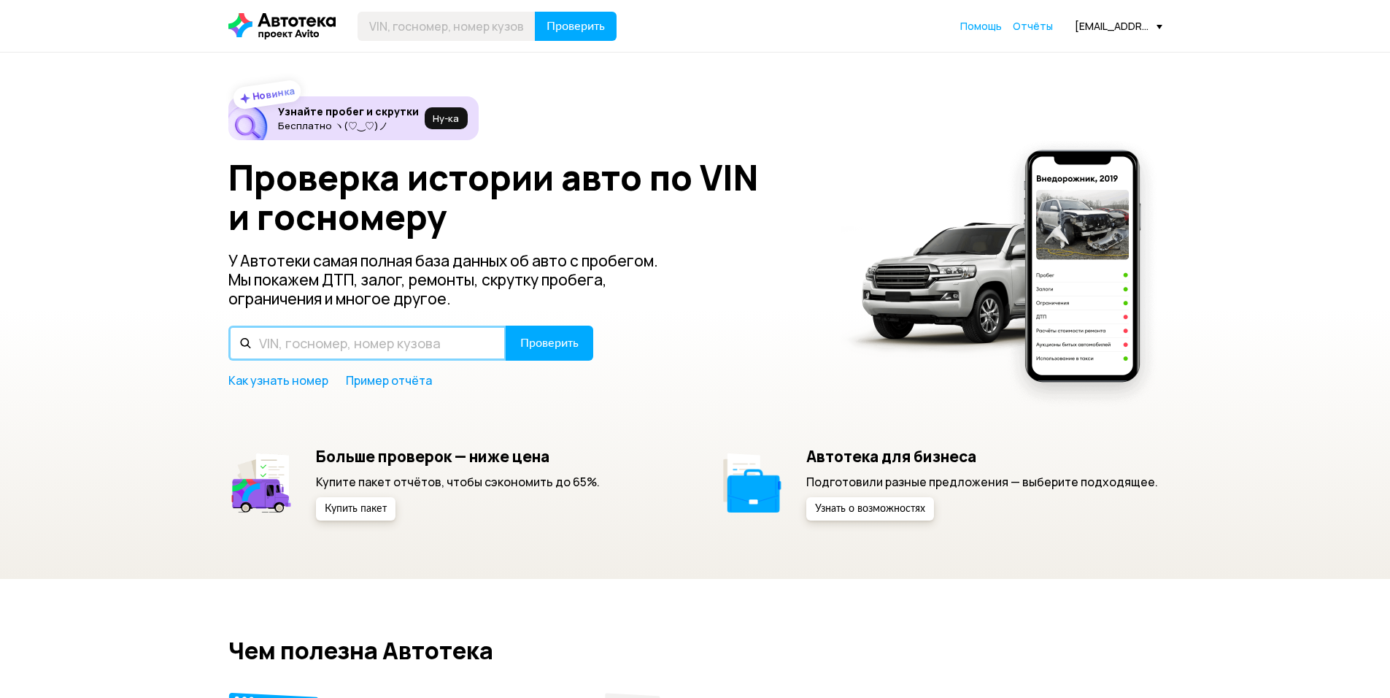
paste input "WVWZZZ3CZBE730198"
type input "WVWZZZ3CZBE730198"
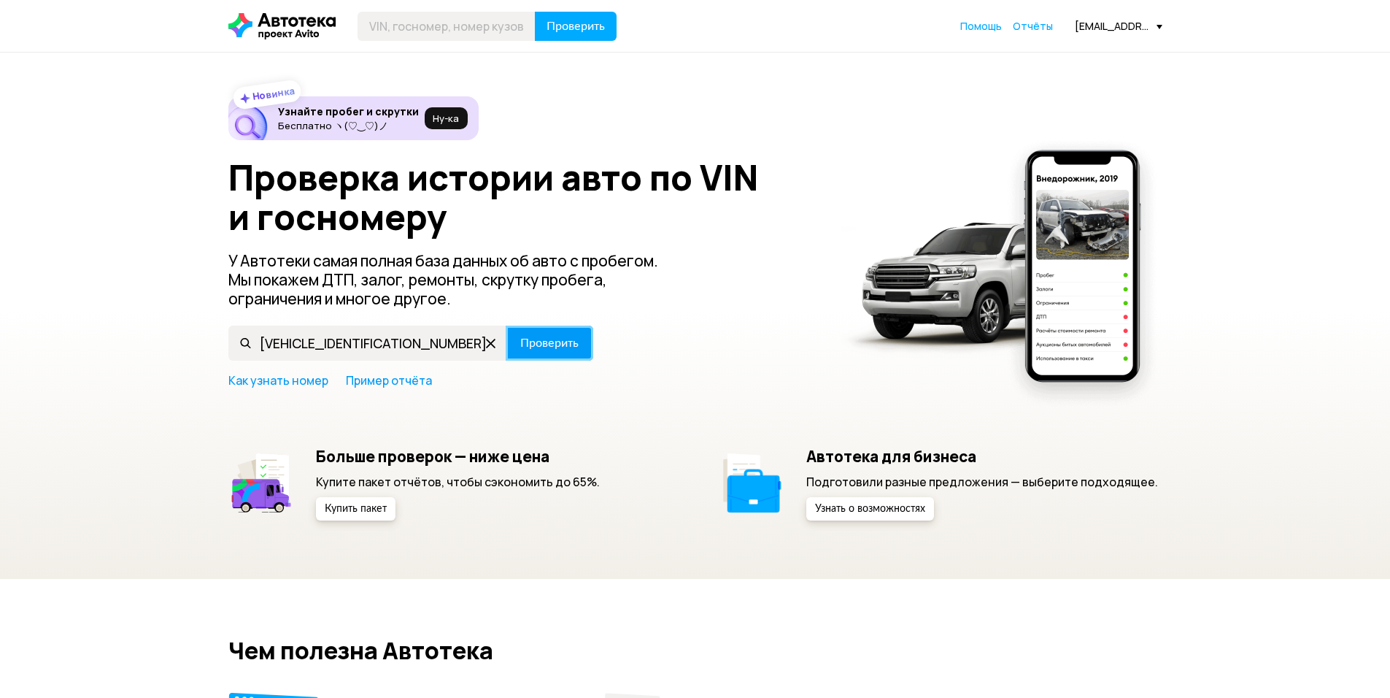
click at [563, 334] on button "Проверить" at bounding box center [550, 343] width 88 height 35
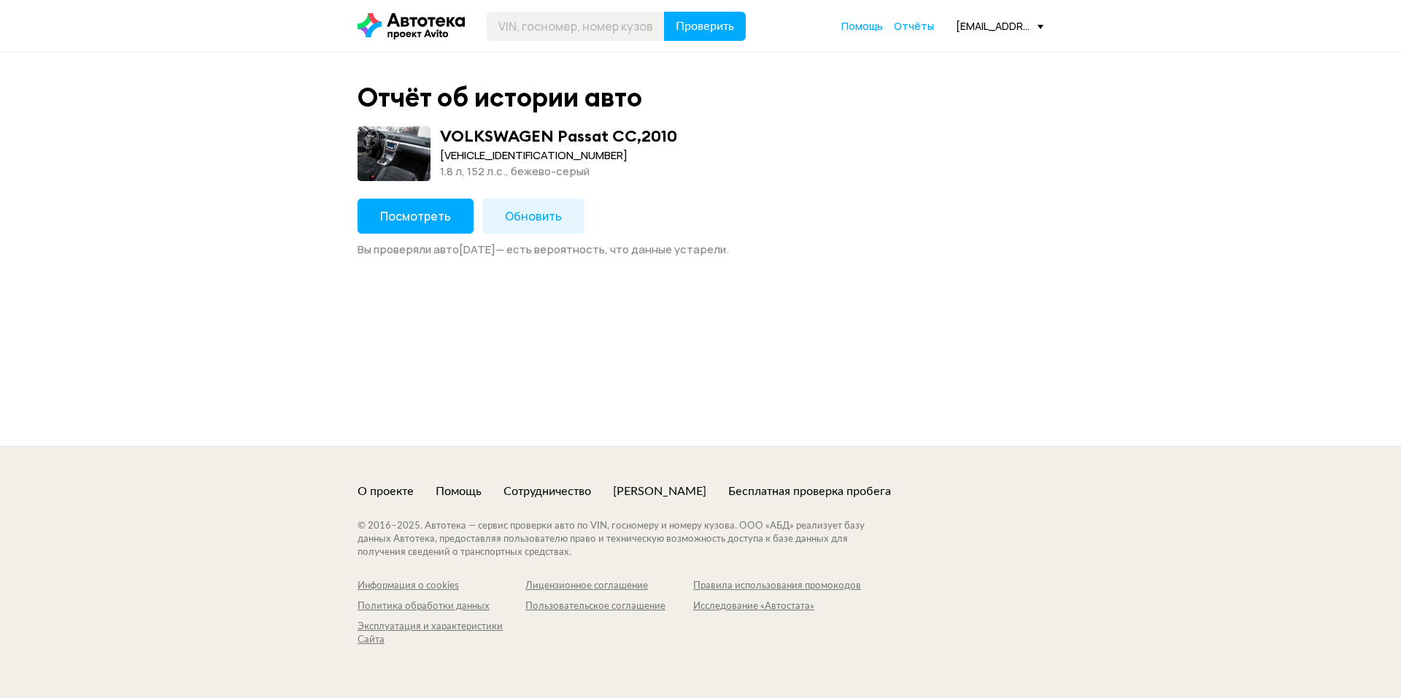
click at [425, 228] on button "Посмотреть" at bounding box center [416, 216] width 116 height 35
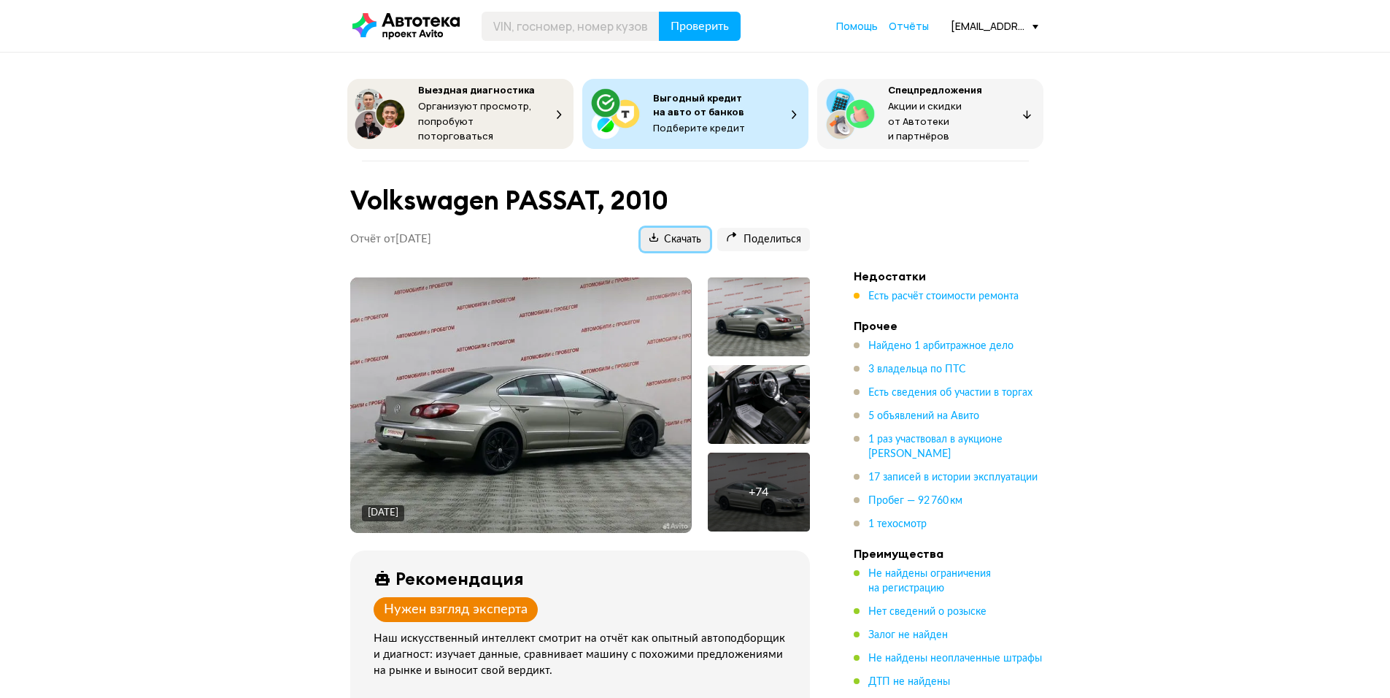
click at [674, 233] on span "Скачать" at bounding box center [676, 240] width 52 height 14
